Goal: Navigation & Orientation: Find specific page/section

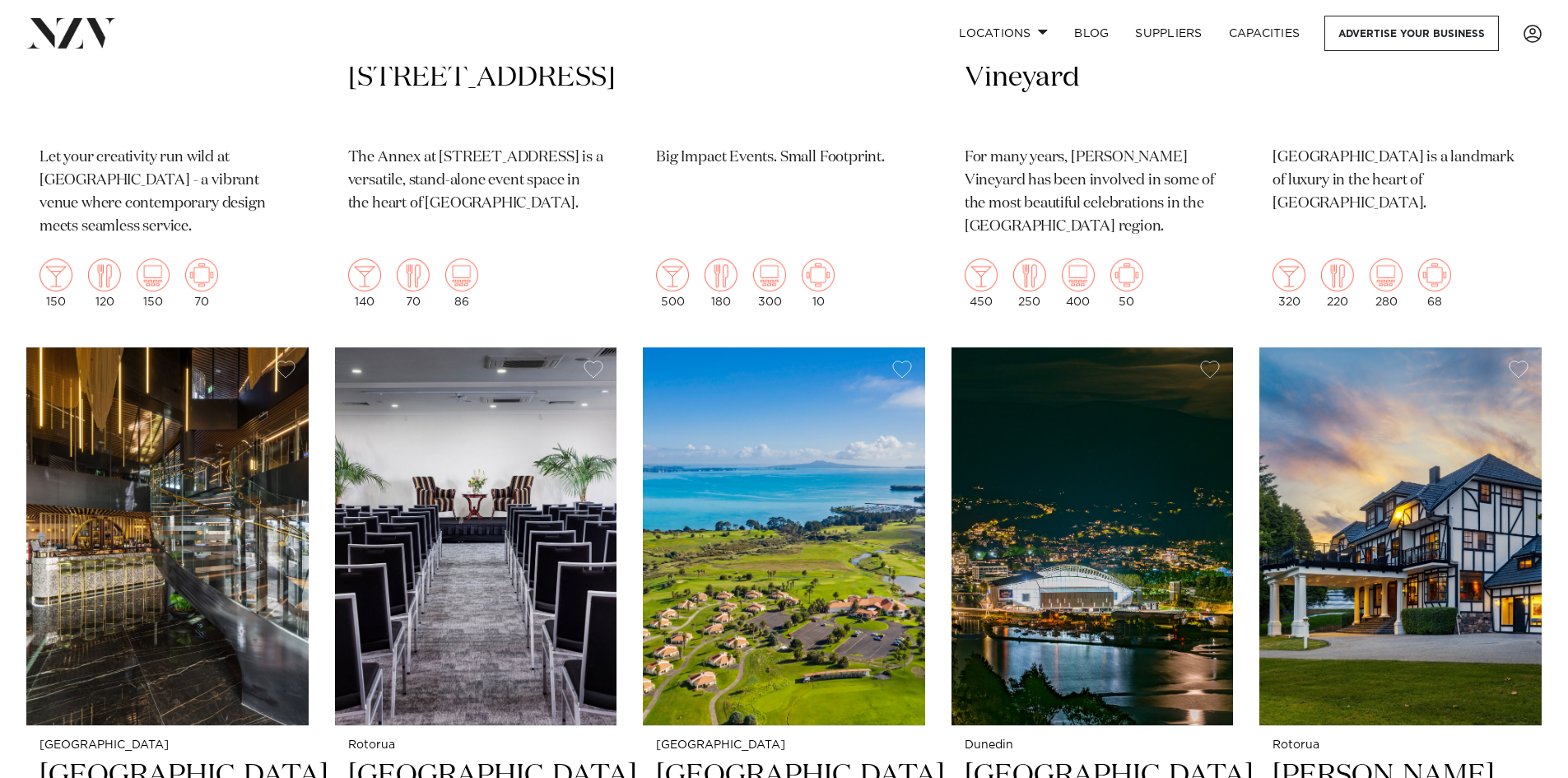
scroll to position [1152, 0]
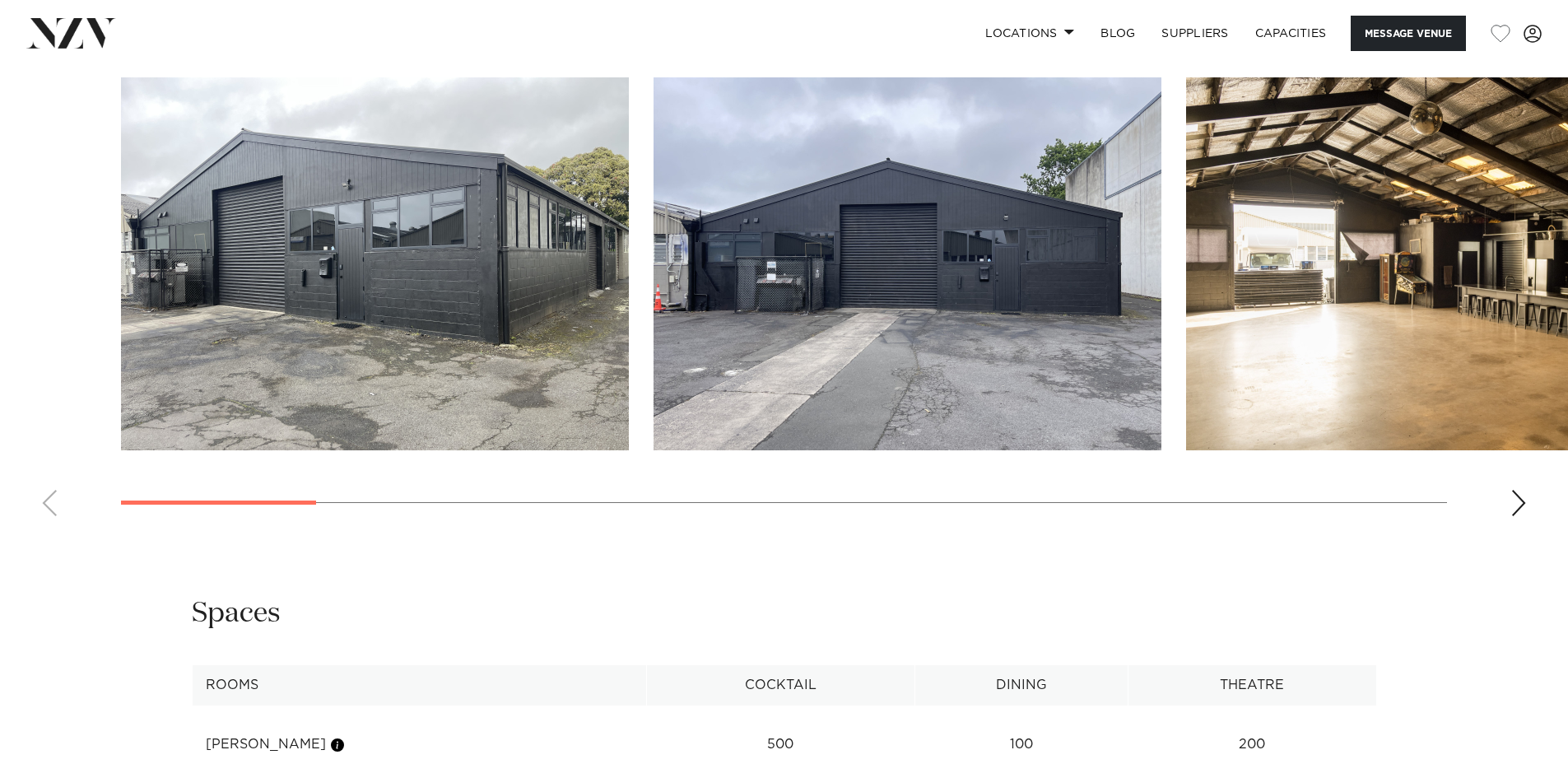
scroll to position [1566, 0]
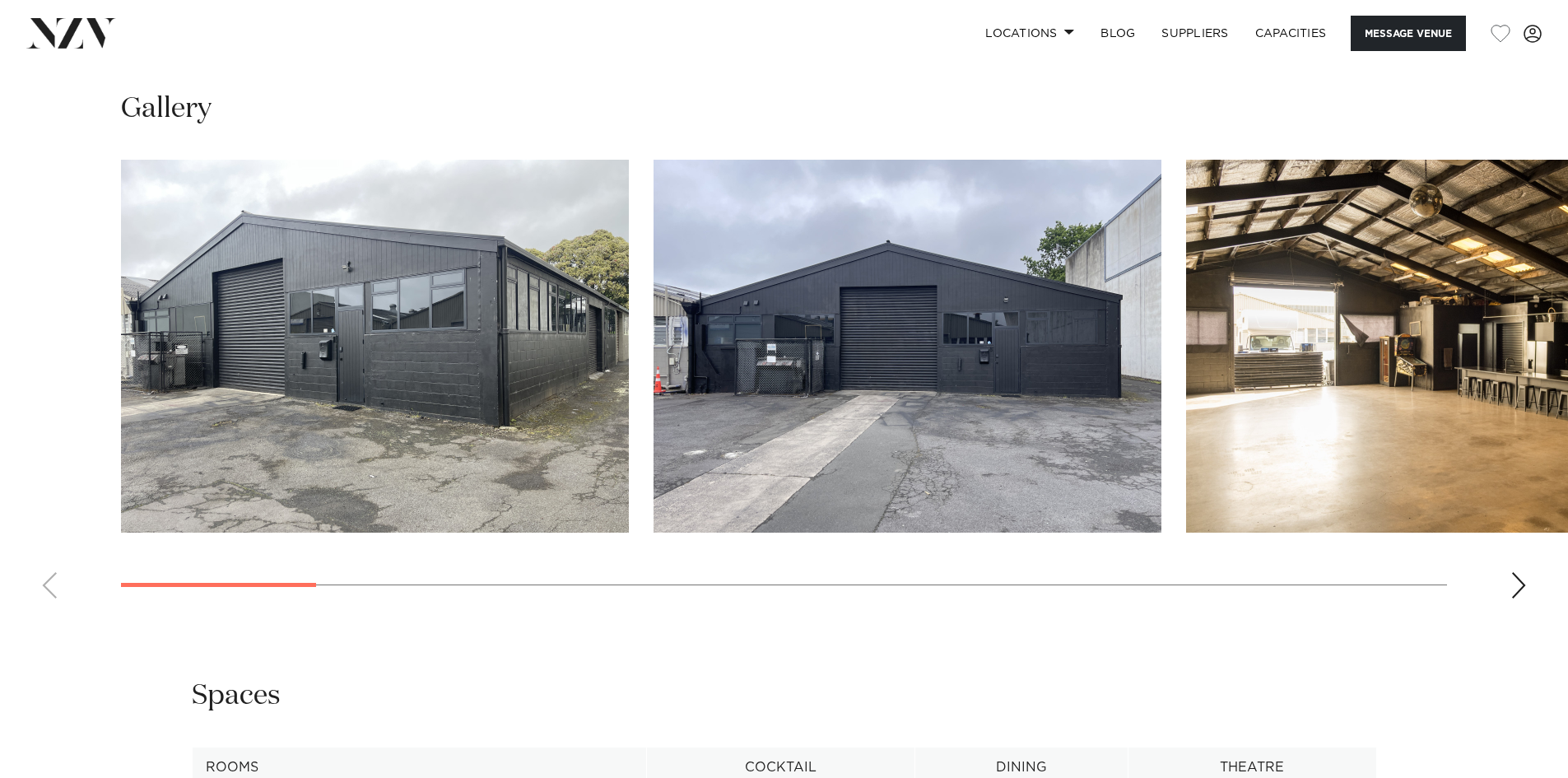
click at [1518, 589] on div "Next slide" at bounding box center [1518, 585] width 17 height 26
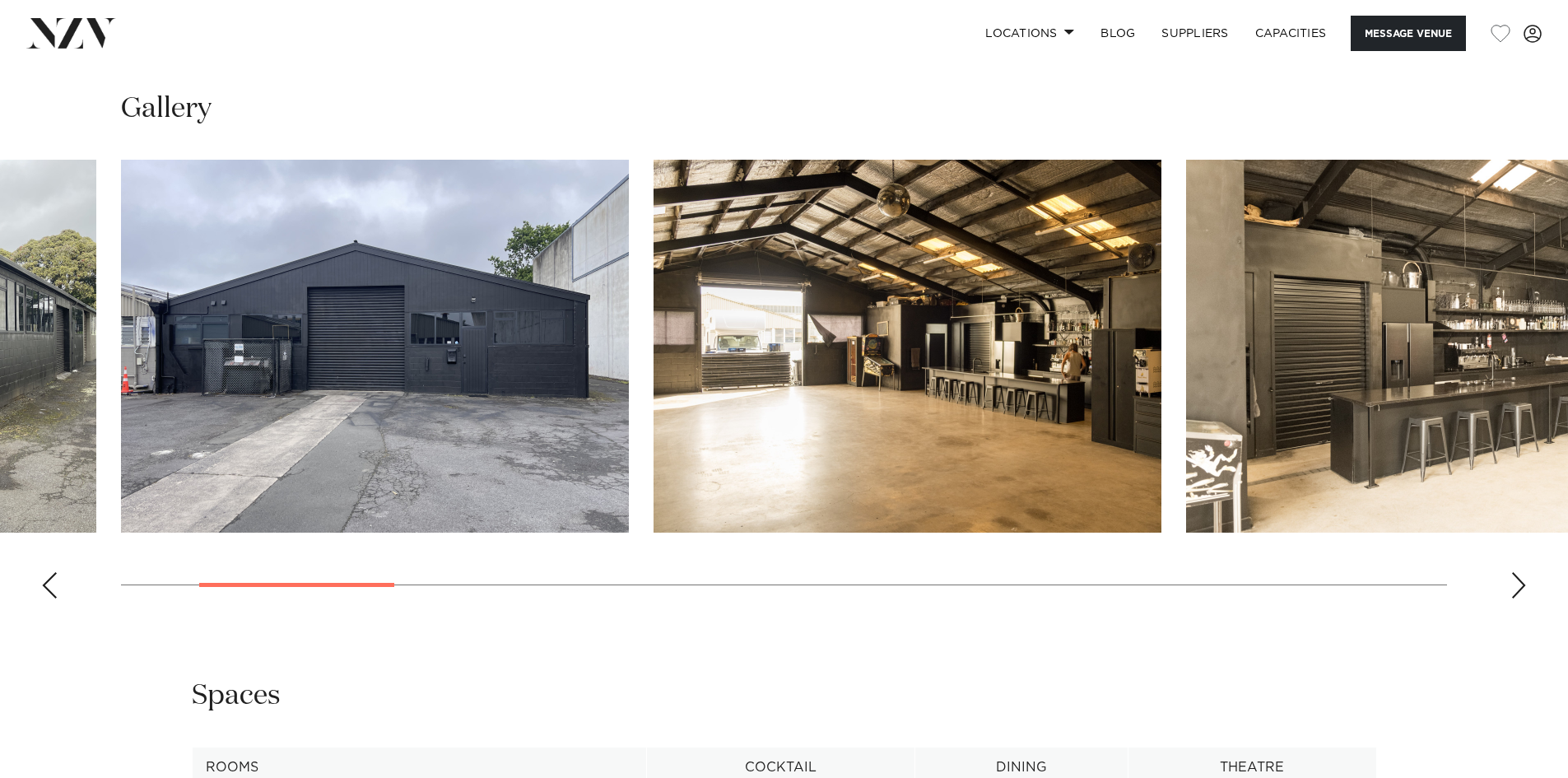
click at [1518, 589] on div "Next slide" at bounding box center [1518, 585] width 17 height 26
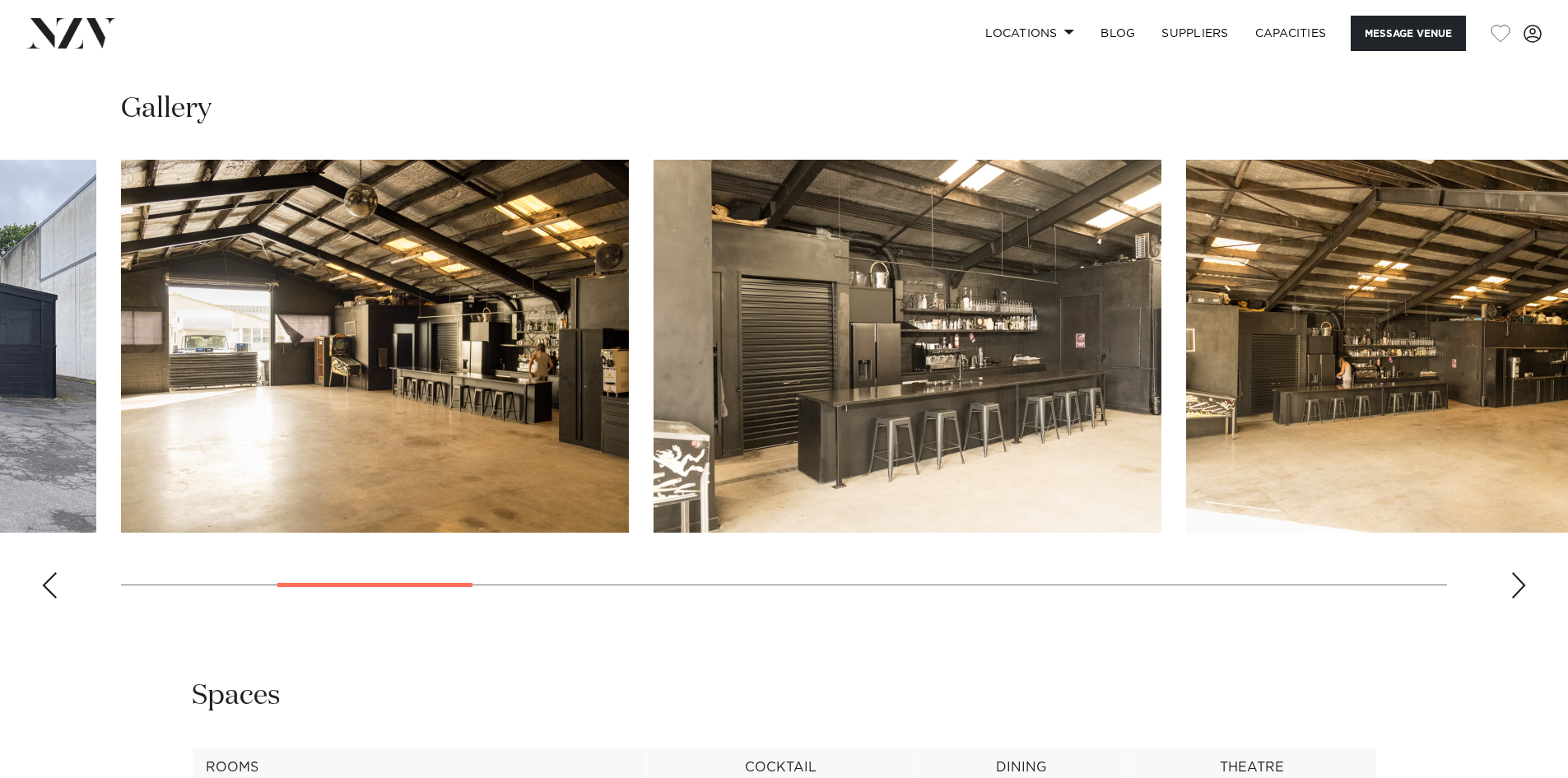
click at [1518, 589] on div "Next slide" at bounding box center [1518, 585] width 17 height 26
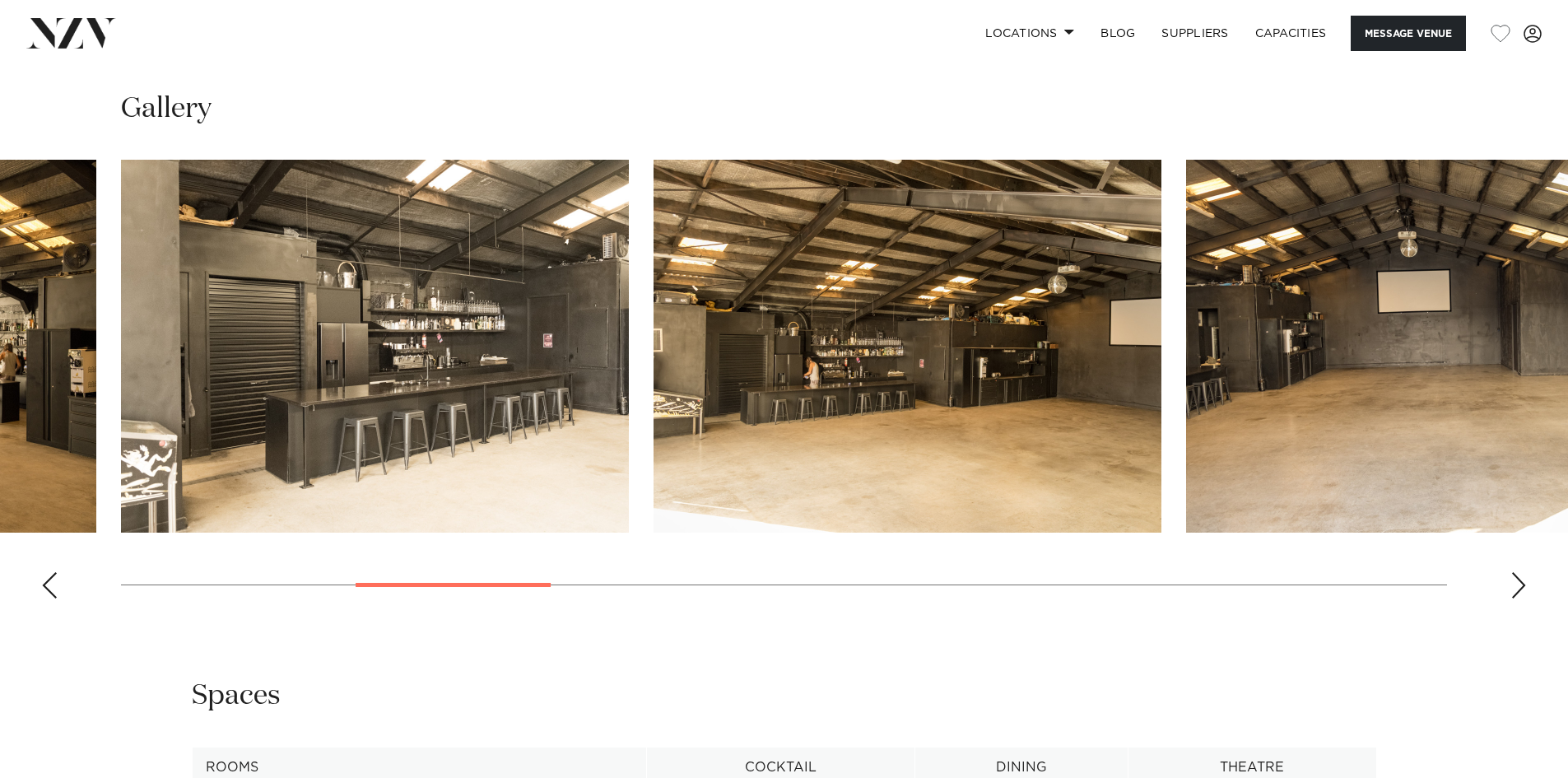
click at [1518, 589] on div "Next slide" at bounding box center [1518, 585] width 17 height 26
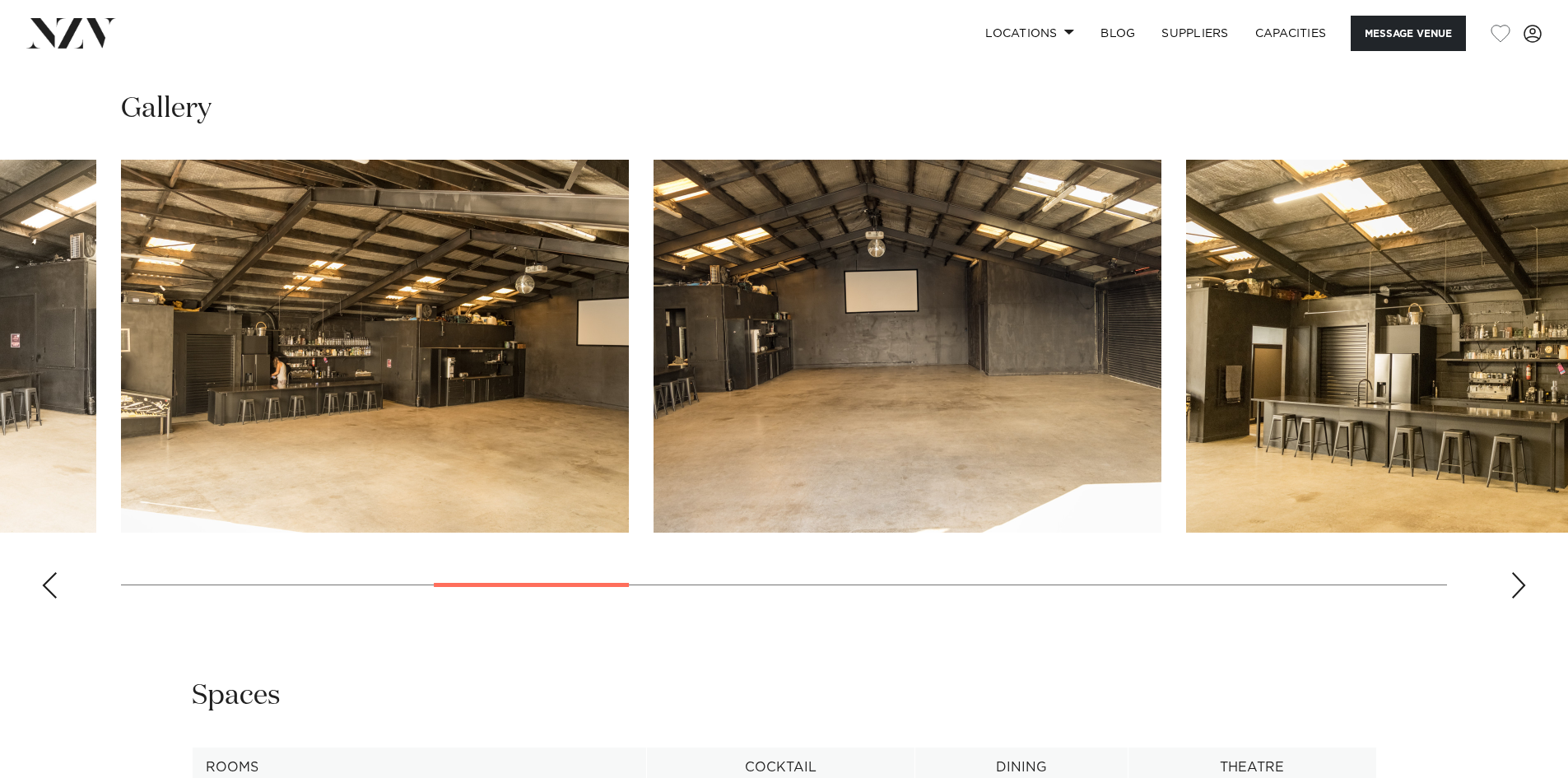
click at [1518, 589] on div "Next slide" at bounding box center [1518, 585] width 17 height 26
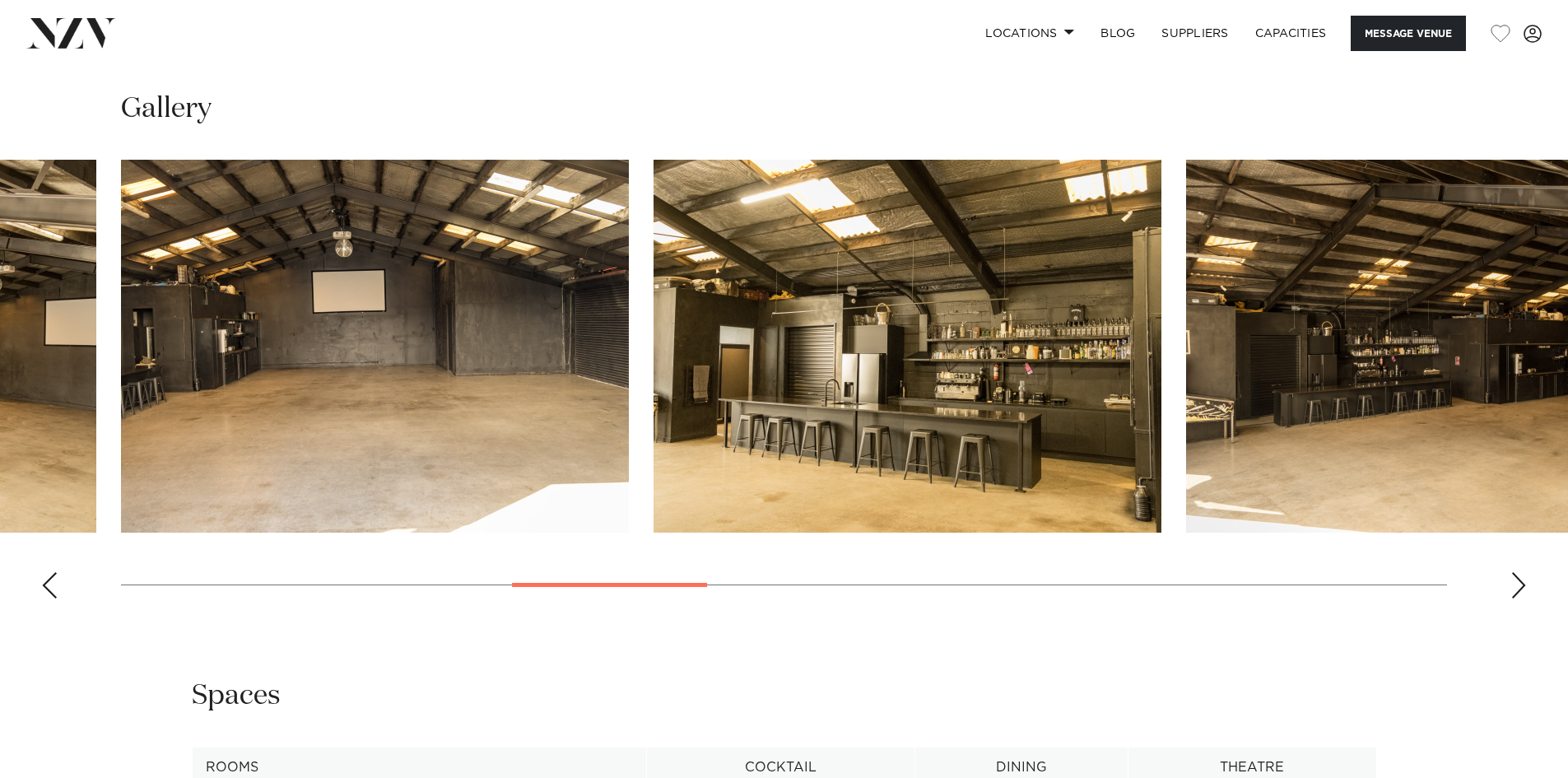
click at [1518, 589] on div "Next slide" at bounding box center [1518, 585] width 17 height 26
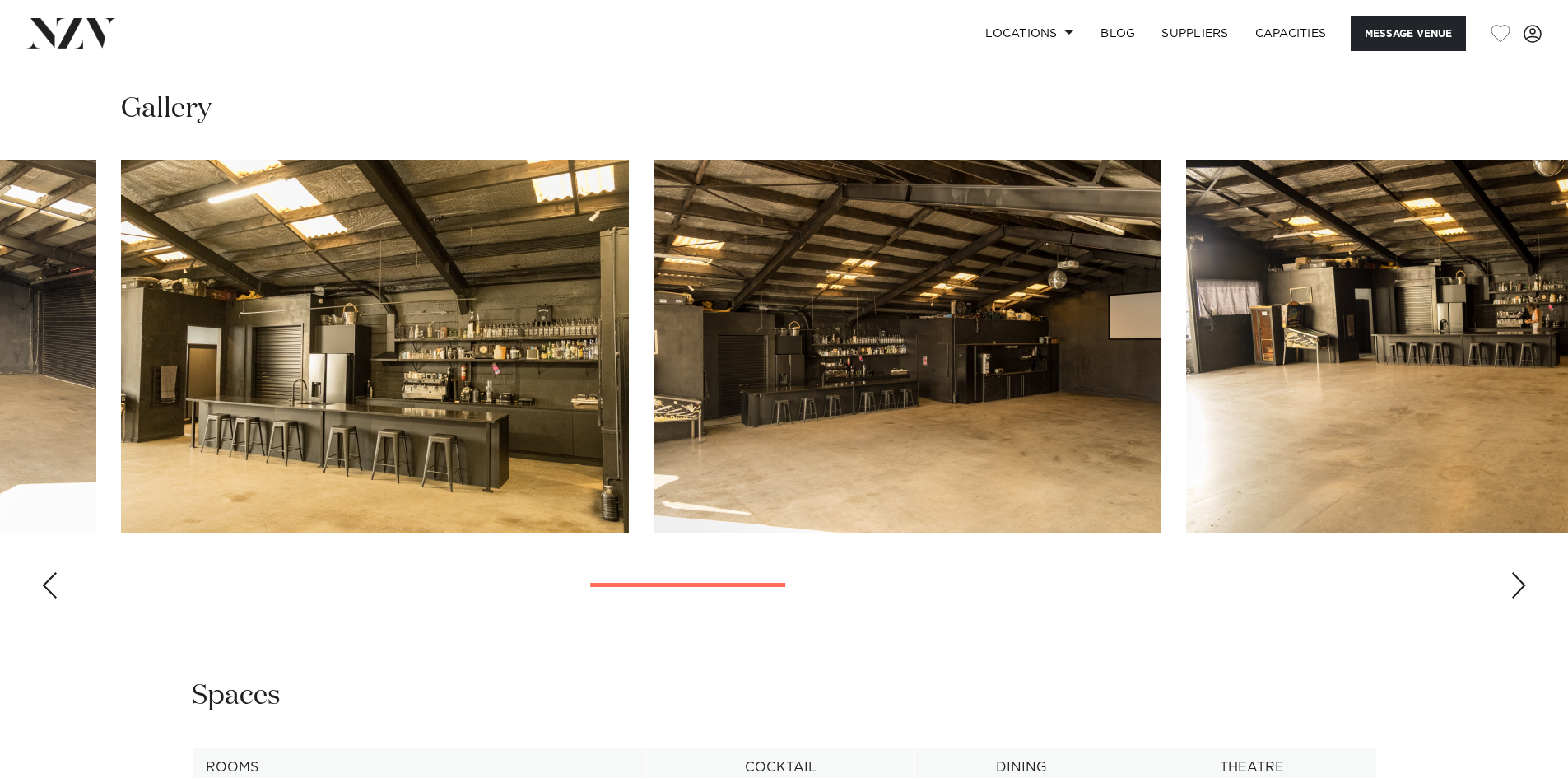
click at [1518, 589] on div "Next slide" at bounding box center [1518, 585] width 17 height 26
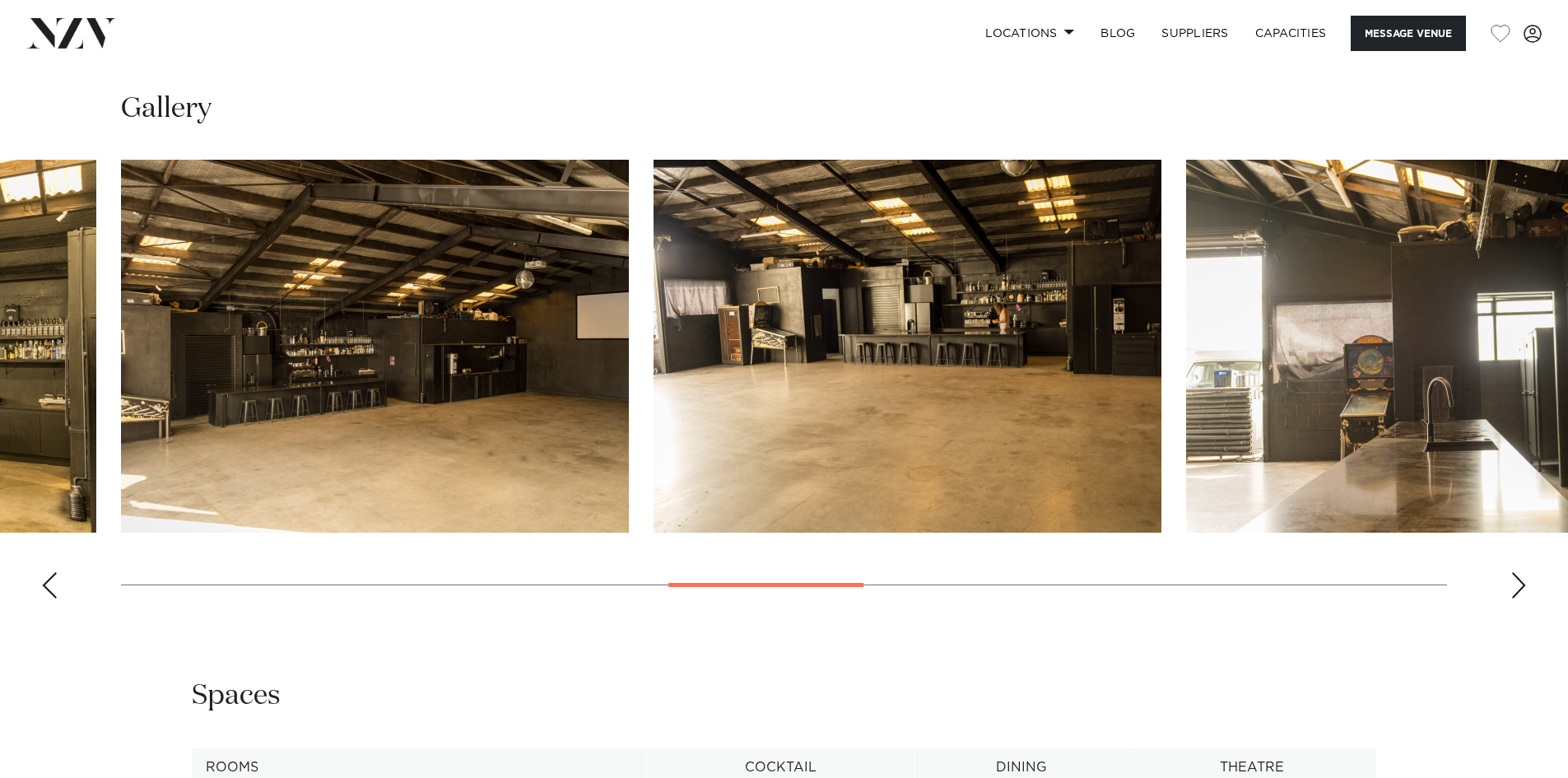
click at [1518, 589] on div "Next slide" at bounding box center [1518, 585] width 17 height 26
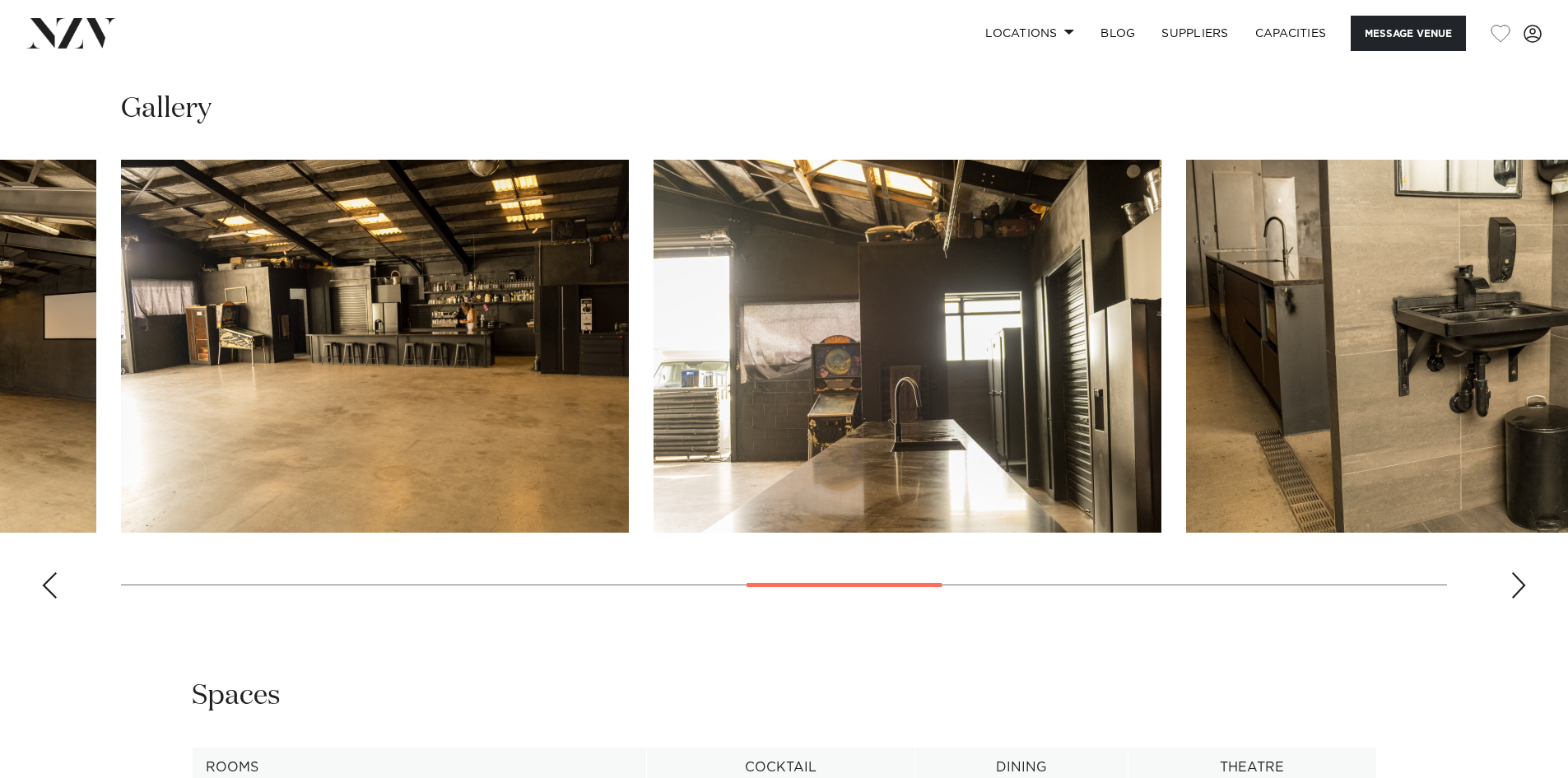
click at [1518, 589] on div "Next slide" at bounding box center [1518, 585] width 17 height 26
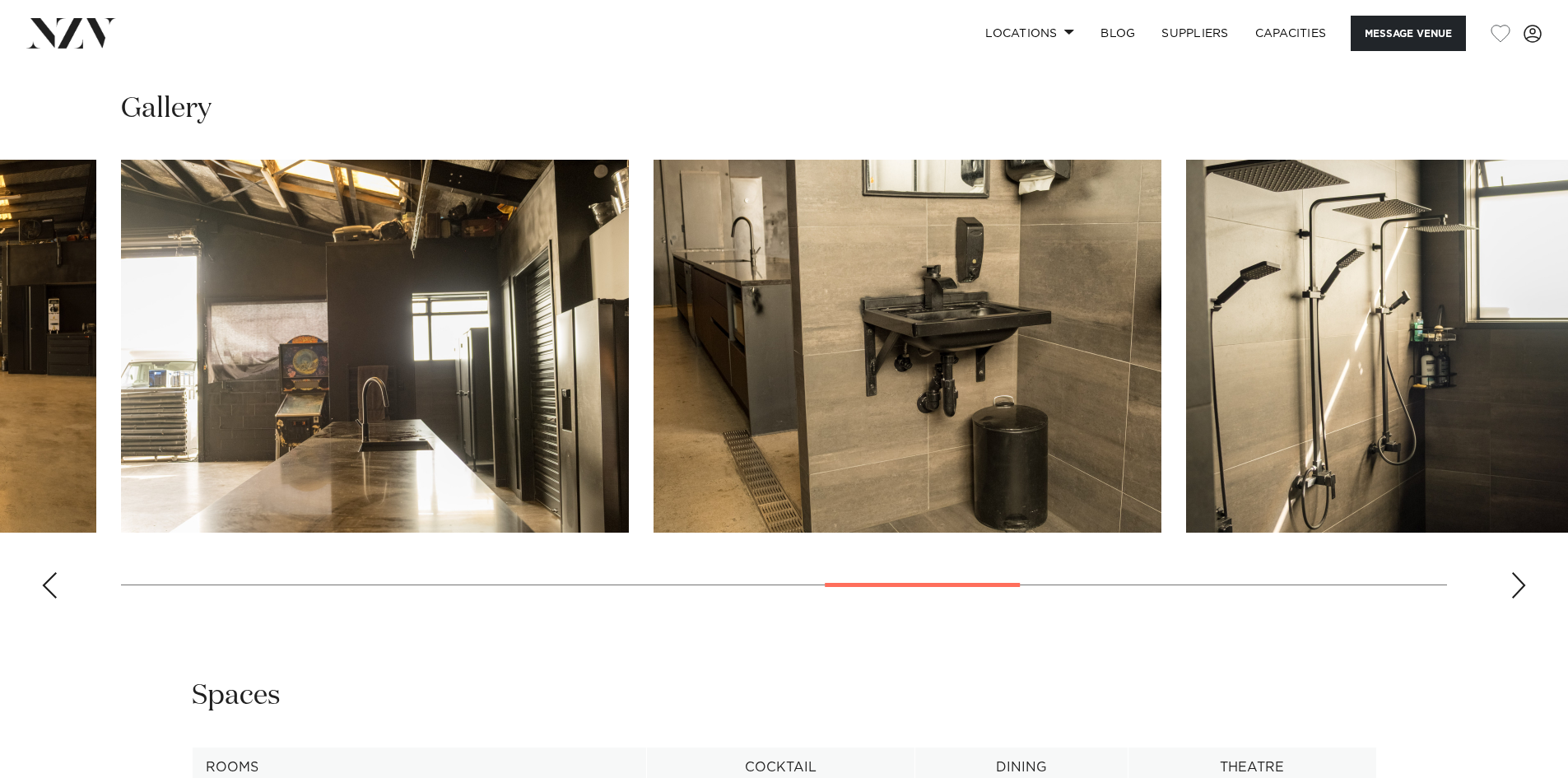
click at [1518, 589] on div "Next slide" at bounding box center [1518, 585] width 17 height 26
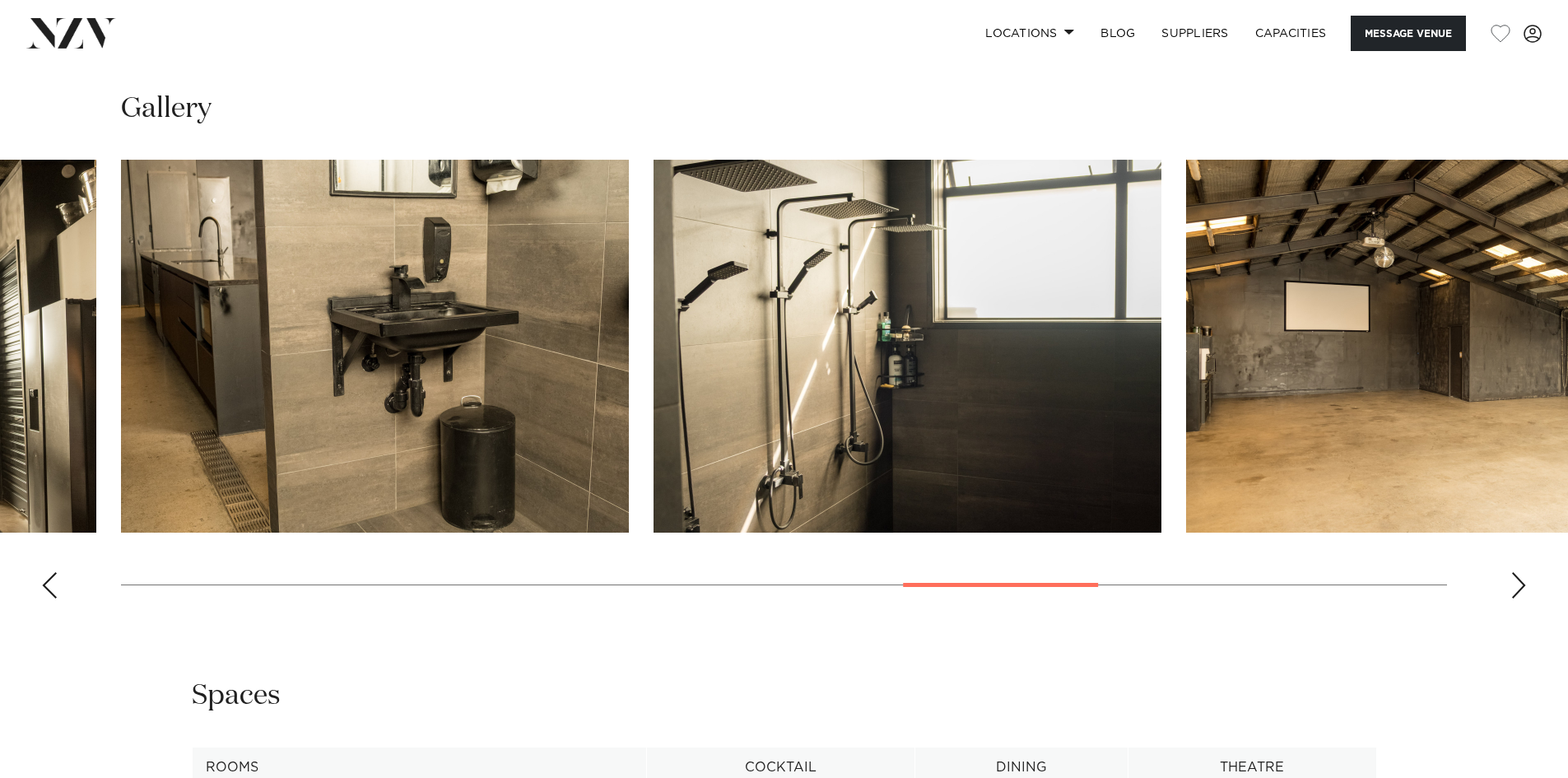
click at [1518, 589] on div "Next slide" at bounding box center [1518, 585] width 17 height 26
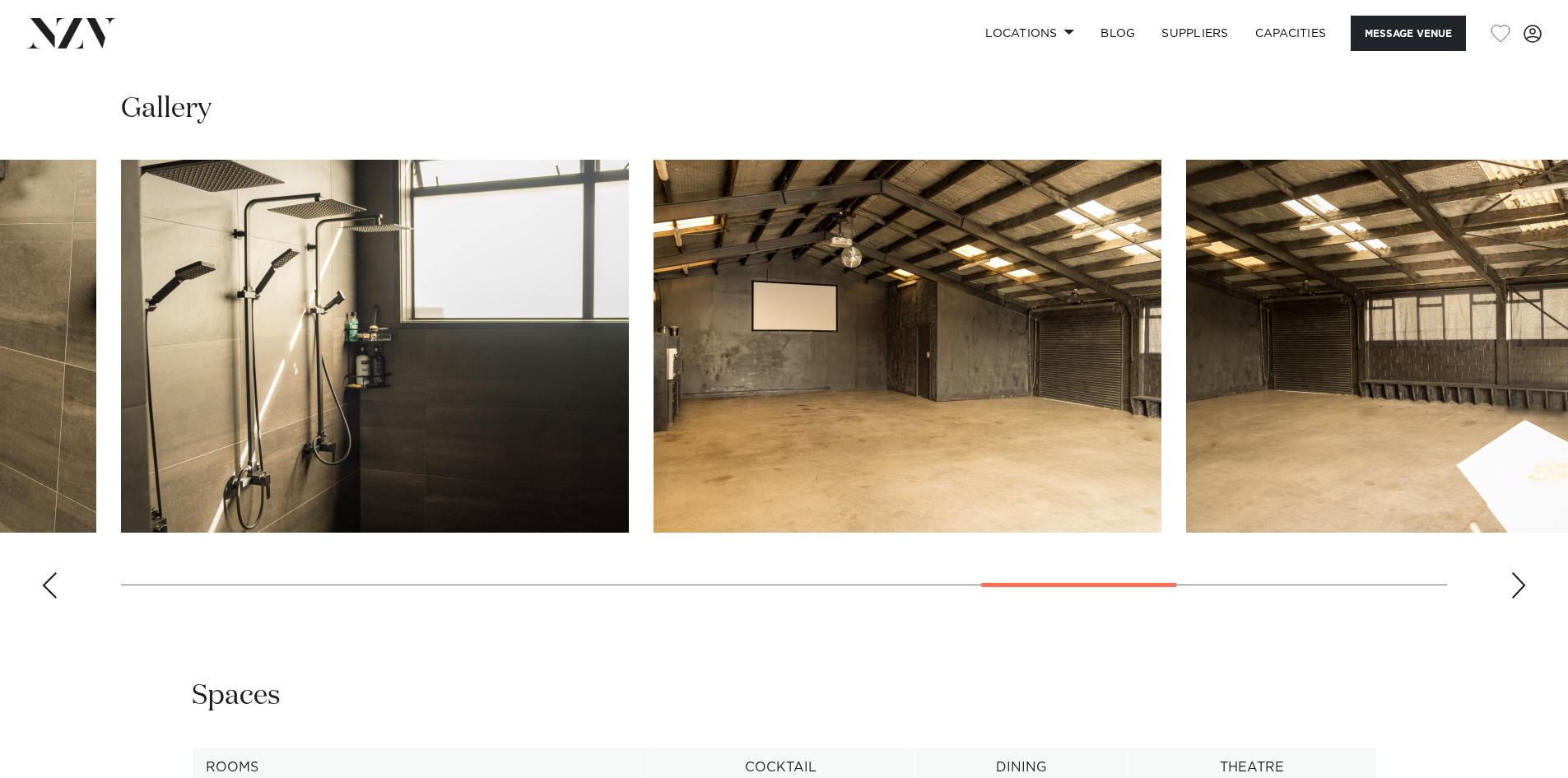
click at [1518, 589] on div "Next slide" at bounding box center [1518, 585] width 17 height 26
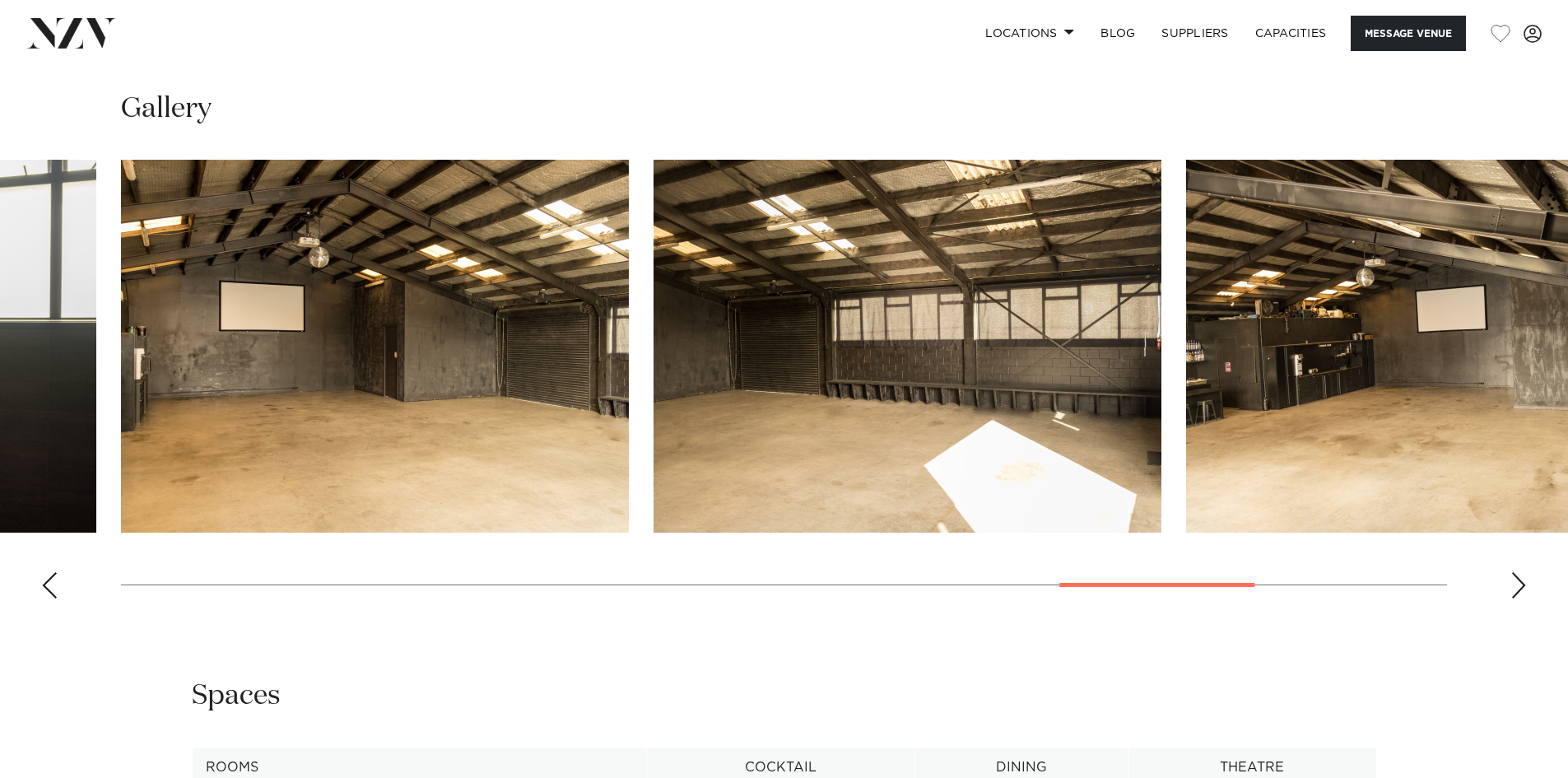
click at [1518, 589] on div "Next slide" at bounding box center [1518, 585] width 17 height 26
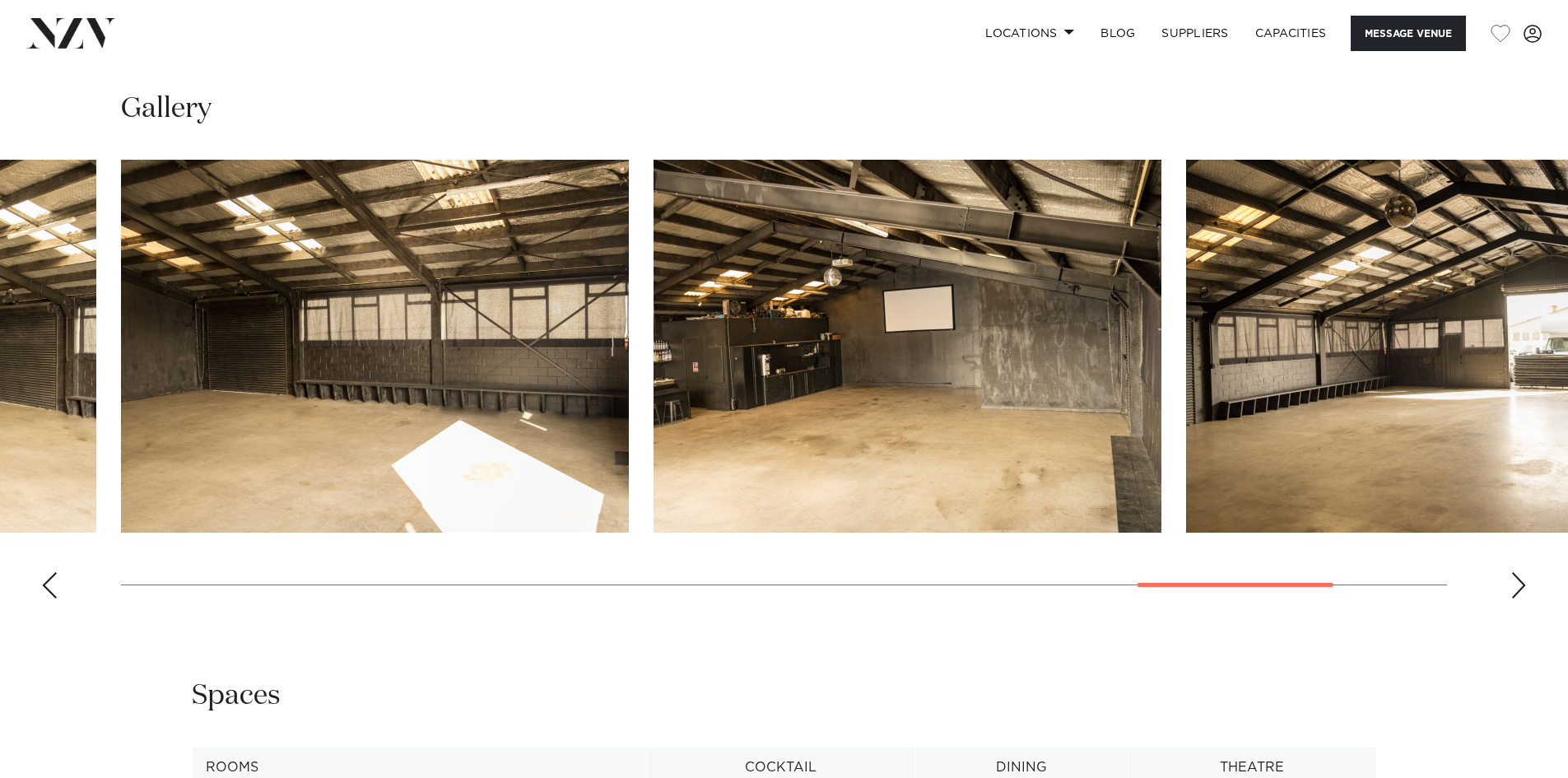
click at [1518, 589] on div "Next slide" at bounding box center [1518, 585] width 17 height 26
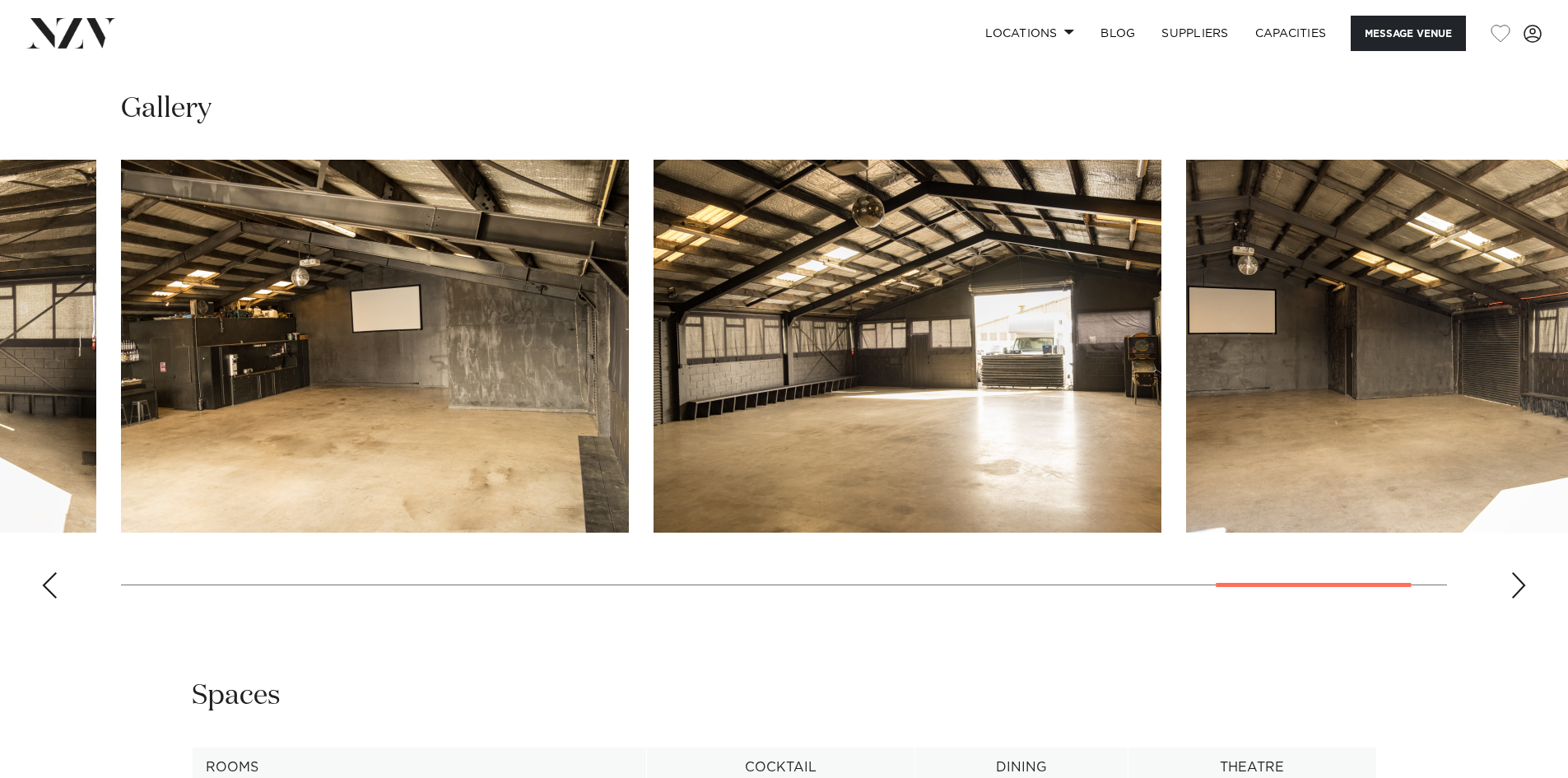
click at [1518, 589] on div "Next slide" at bounding box center [1518, 585] width 17 height 26
